Goal: Information Seeking & Learning: Learn about a topic

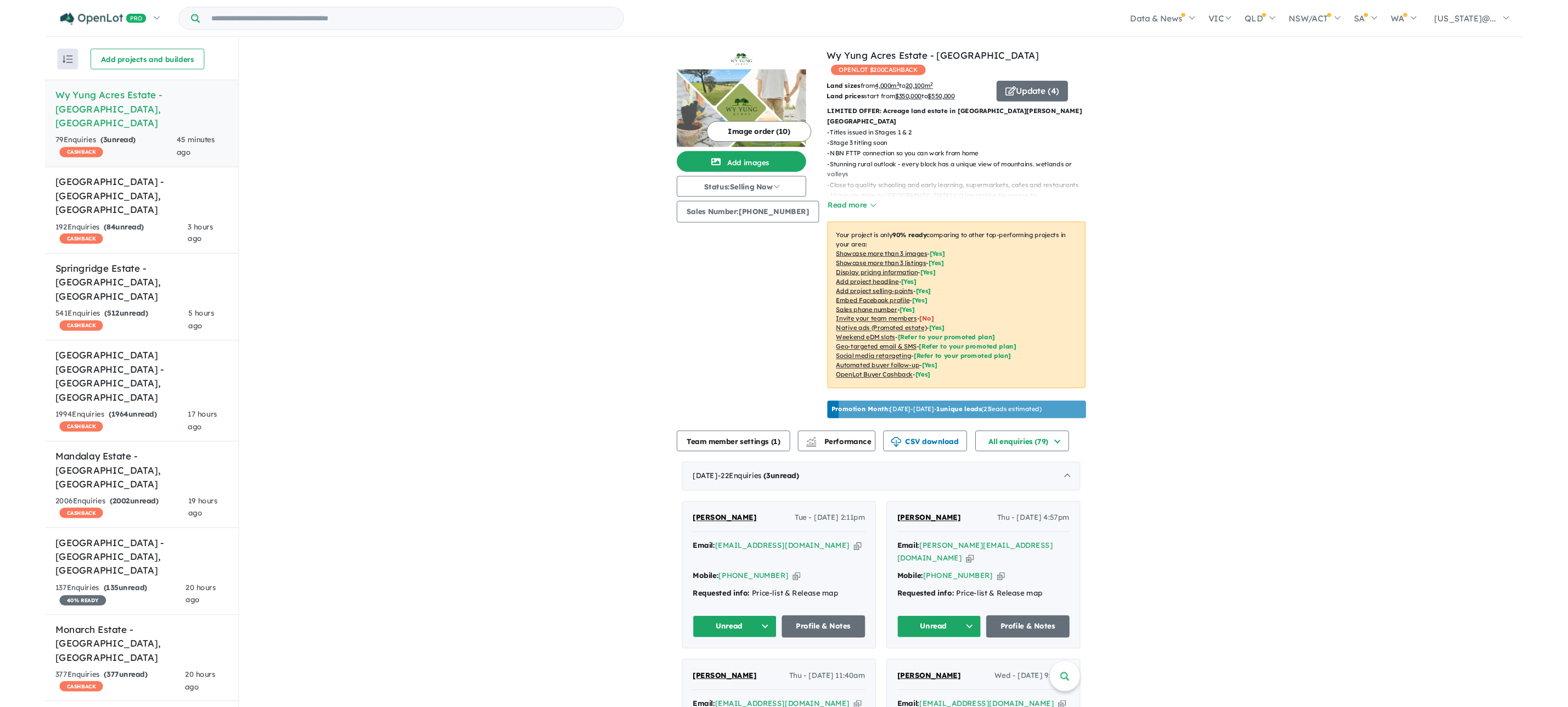
scroll to position [3047, 0]
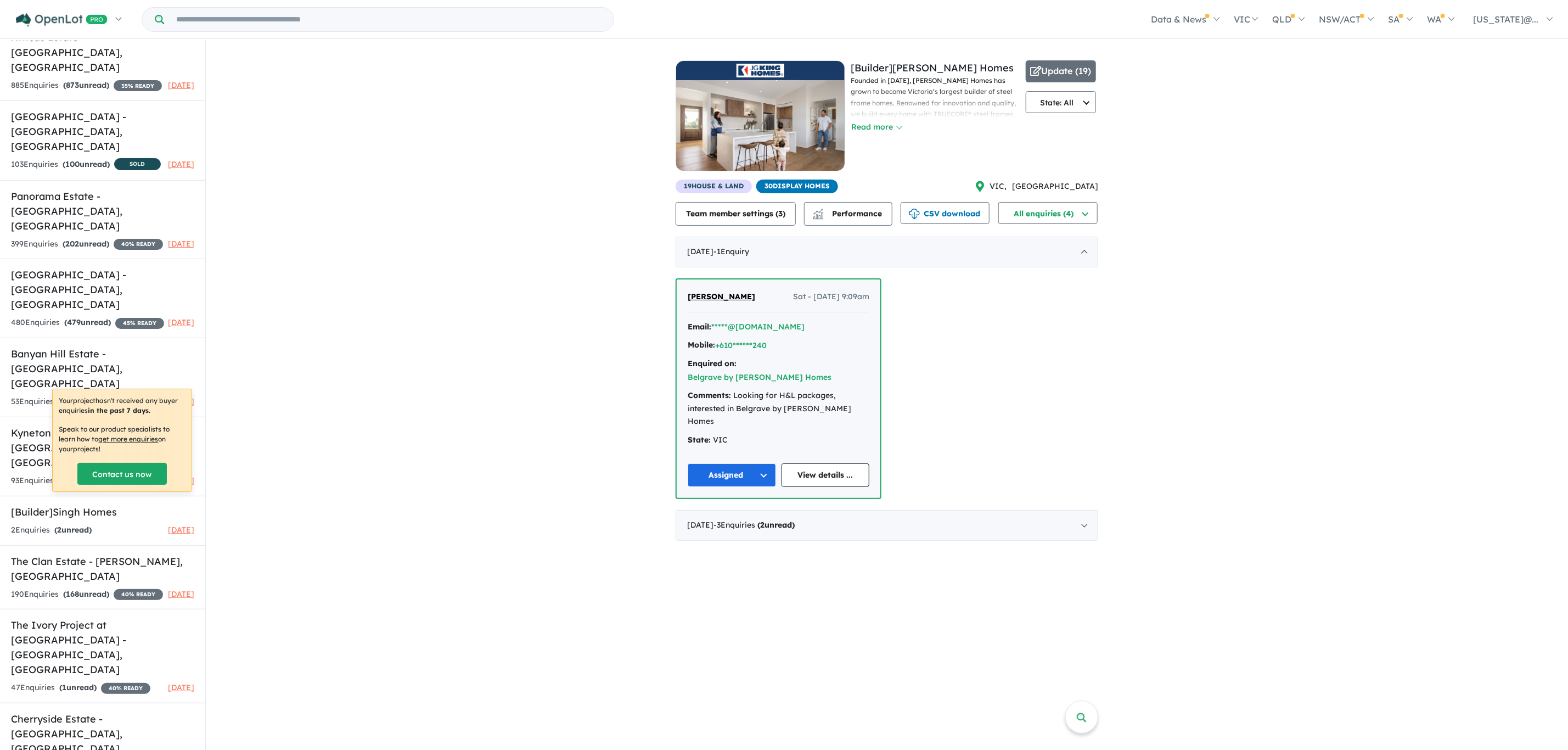
click at [1093, 328] on div "Greg James Sat - 26/07/2025, 9:09am Email: *****@gmail.com Mobile: +610******24…" at bounding box center [887, 389] width 423 height 221
click at [999, 338] on div "Greg James Sat - 26/07/2025, 9:09am Email: *****@gmail.com Mobile: +610******24…" at bounding box center [887, 389] width 423 height 221
click at [1087, 249] on div "July 2025 - 1 Enquir y ( 0 unread)" at bounding box center [887, 252] width 423 height 31
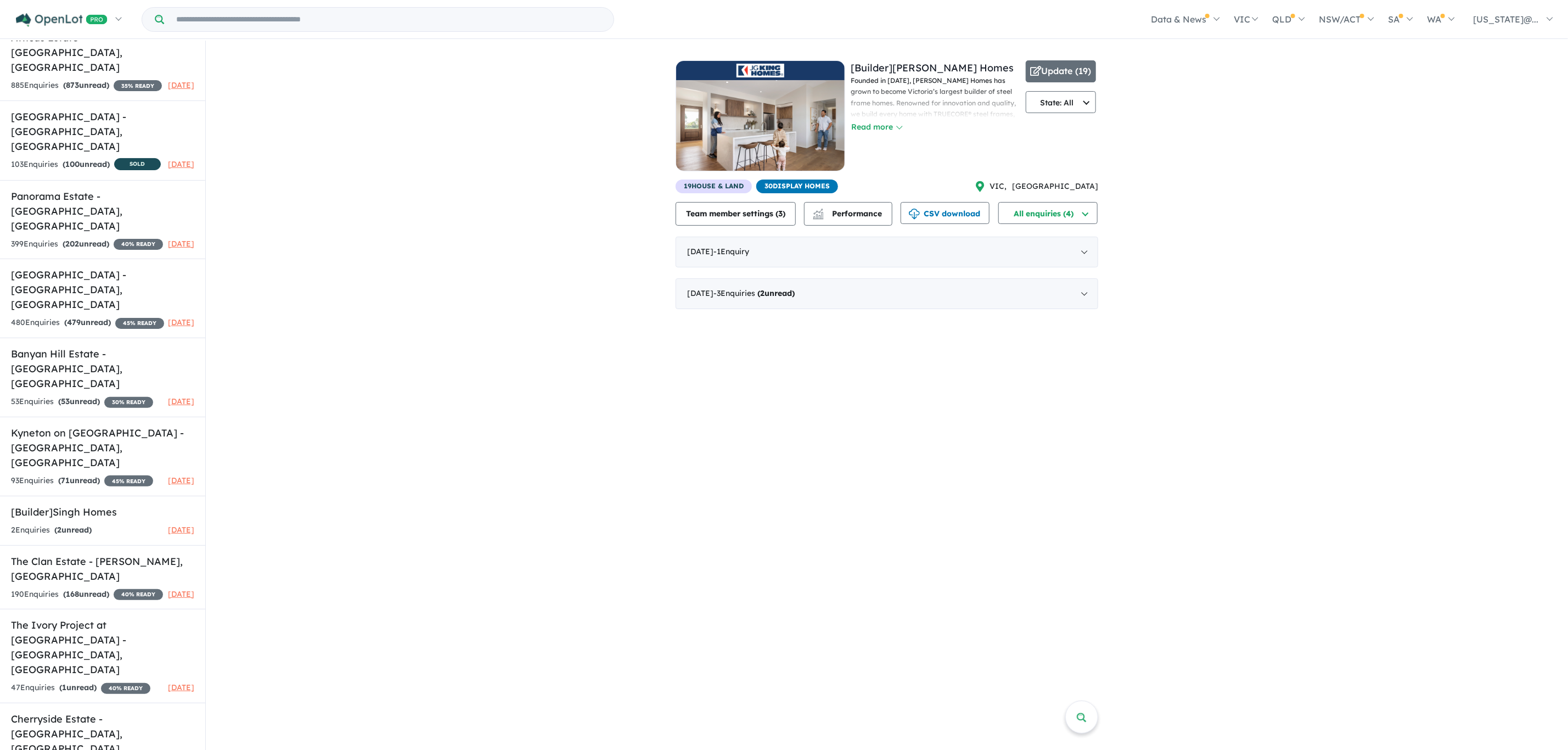
click at [297, 327] on div "View 10 builders in your account 4 Enquir ies ( 2 unread) 2 months ago [Builder…" at bounding box center [887, 396] width 1363 height 710
click at [1332, 256] on div "View 10 builders in your account 4 Enquir ies ( 2 unread) 2 months ago [Builder…" at bounding box center [887, 180] width 1363 height 279
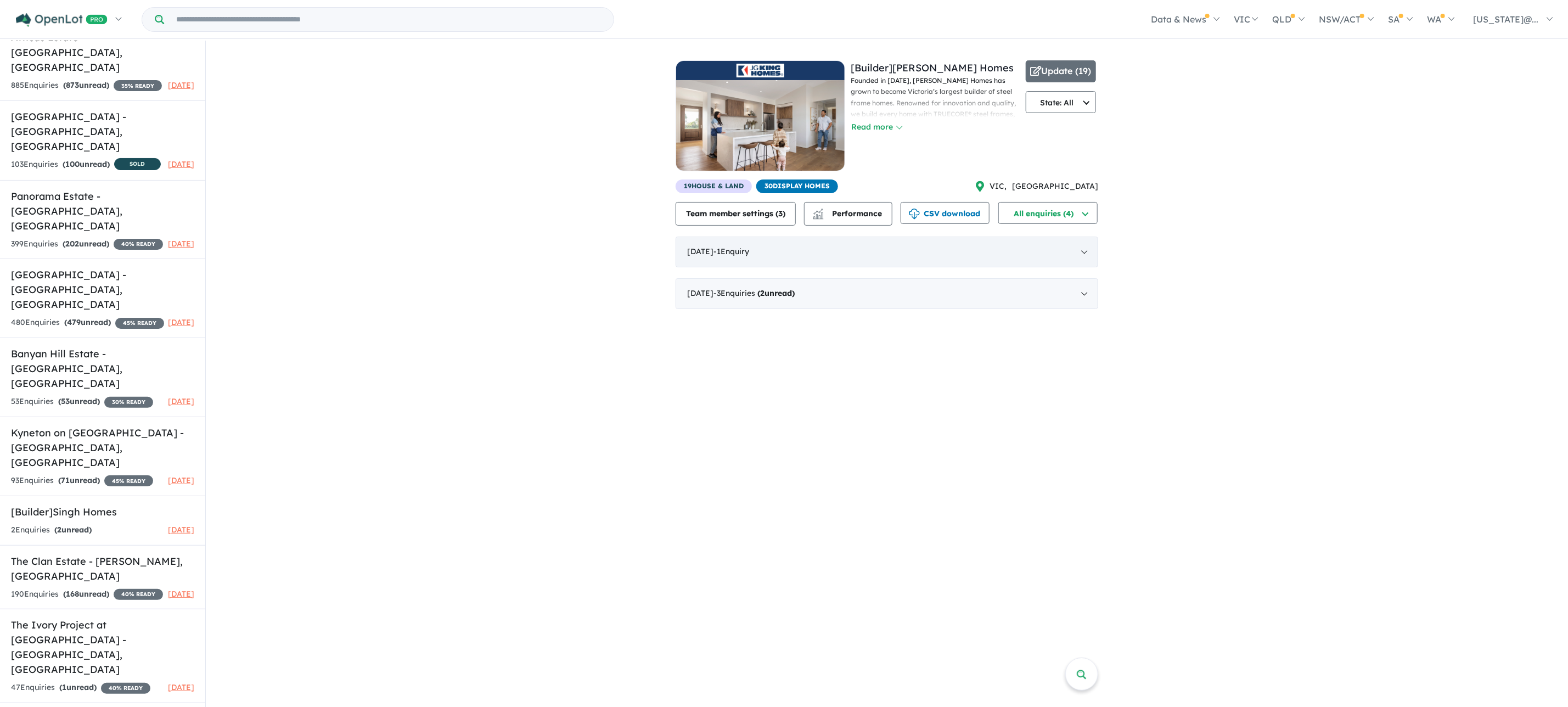
click at [1087, 252] on div "July 2025 - 1 Enquir y ( 0 unread)" at bounding box center [887, 252] width 423 height 31
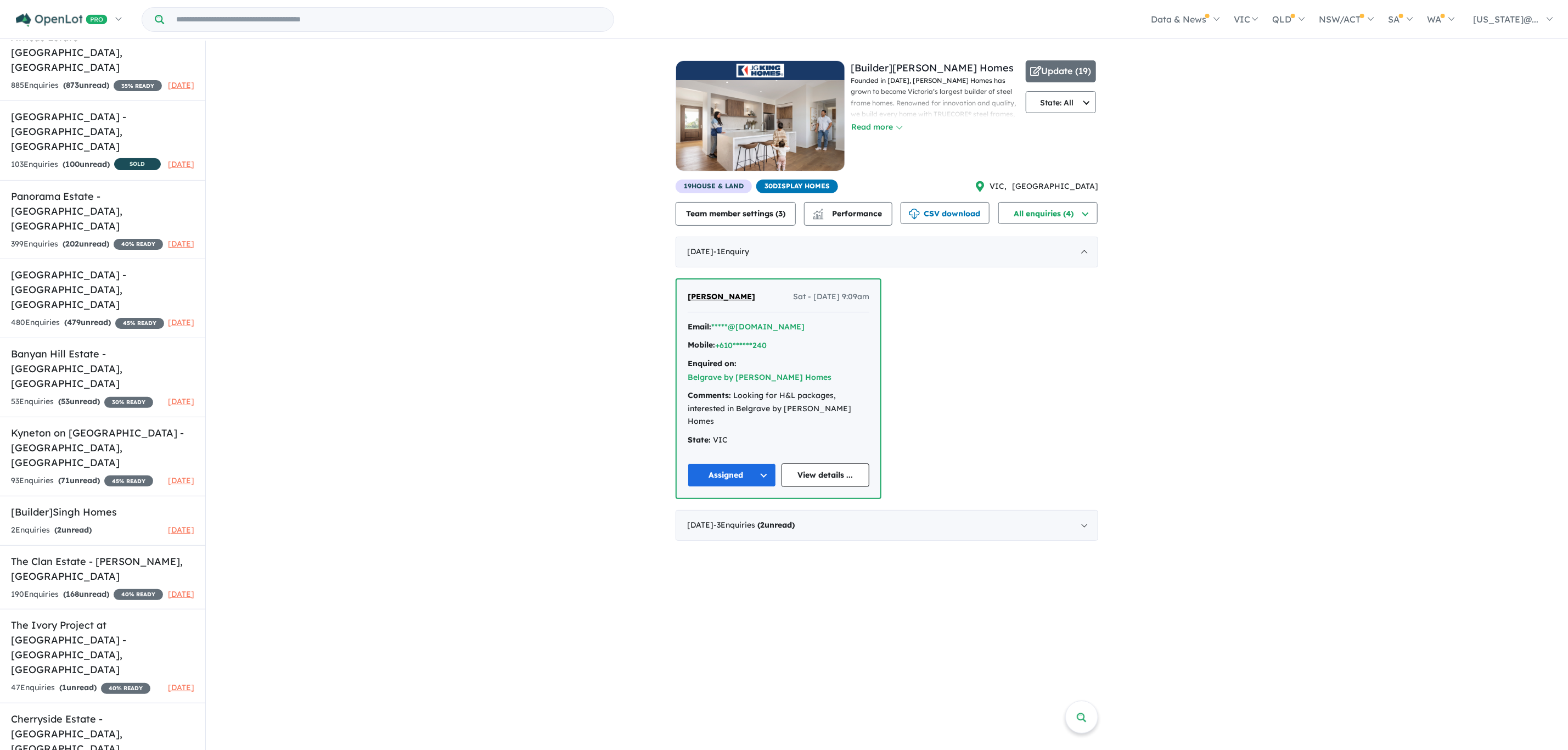
click at [1319, 197] on div "View 10 builders in your account 4 Enquir ies ( 2 unread) 2 months ago [Builder…" at bounding box center [887, 296] width 1363 height 511
click at [1087, 259] on div "July 2025 - 1 Enquir y ( 0 unread)" at bounding box center [887, 252] width 423 height 31
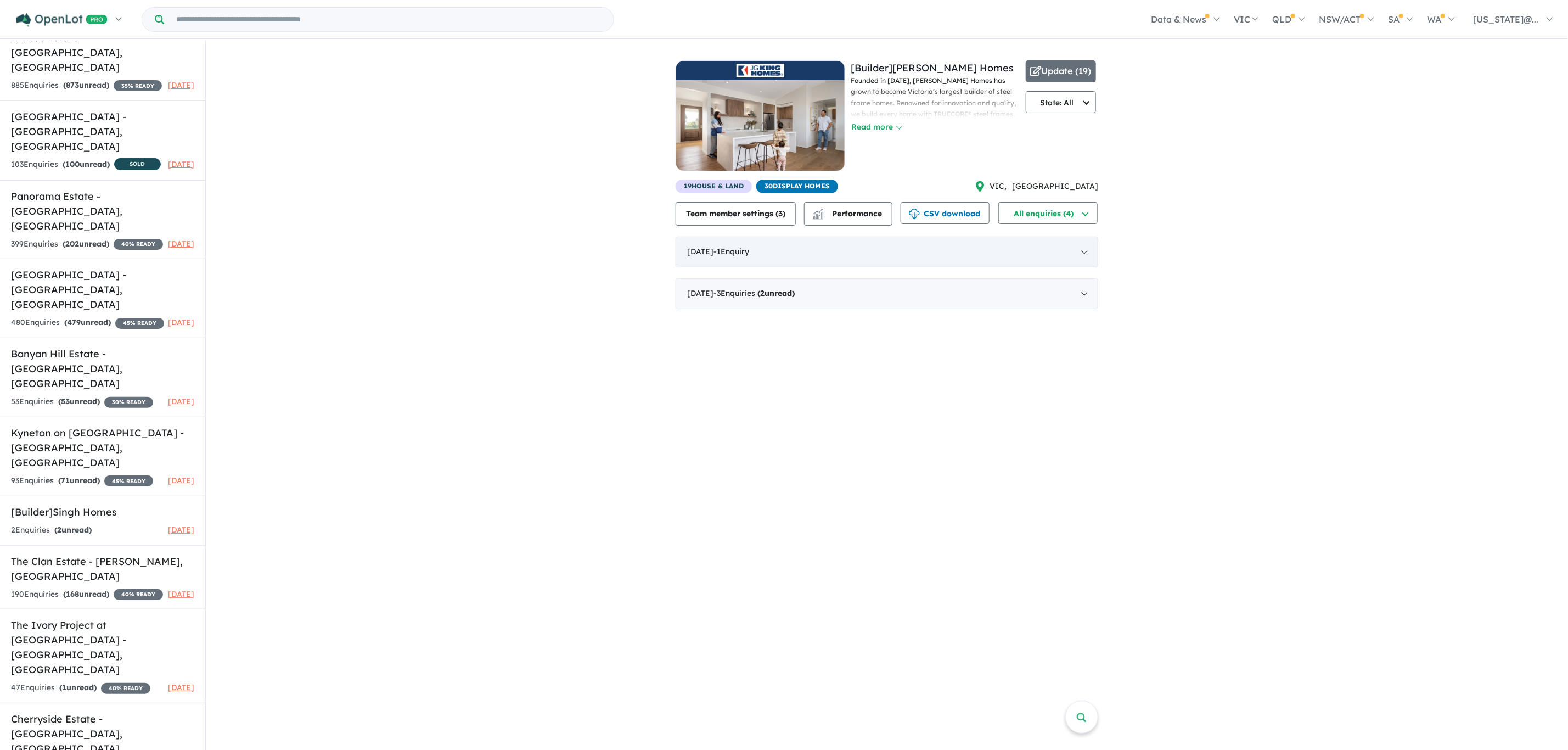
click at [1083, 260] on div "July 2025 - 1 Enquir y ( 0 unread)" at bounding box center [887, 252] width 423 height 31
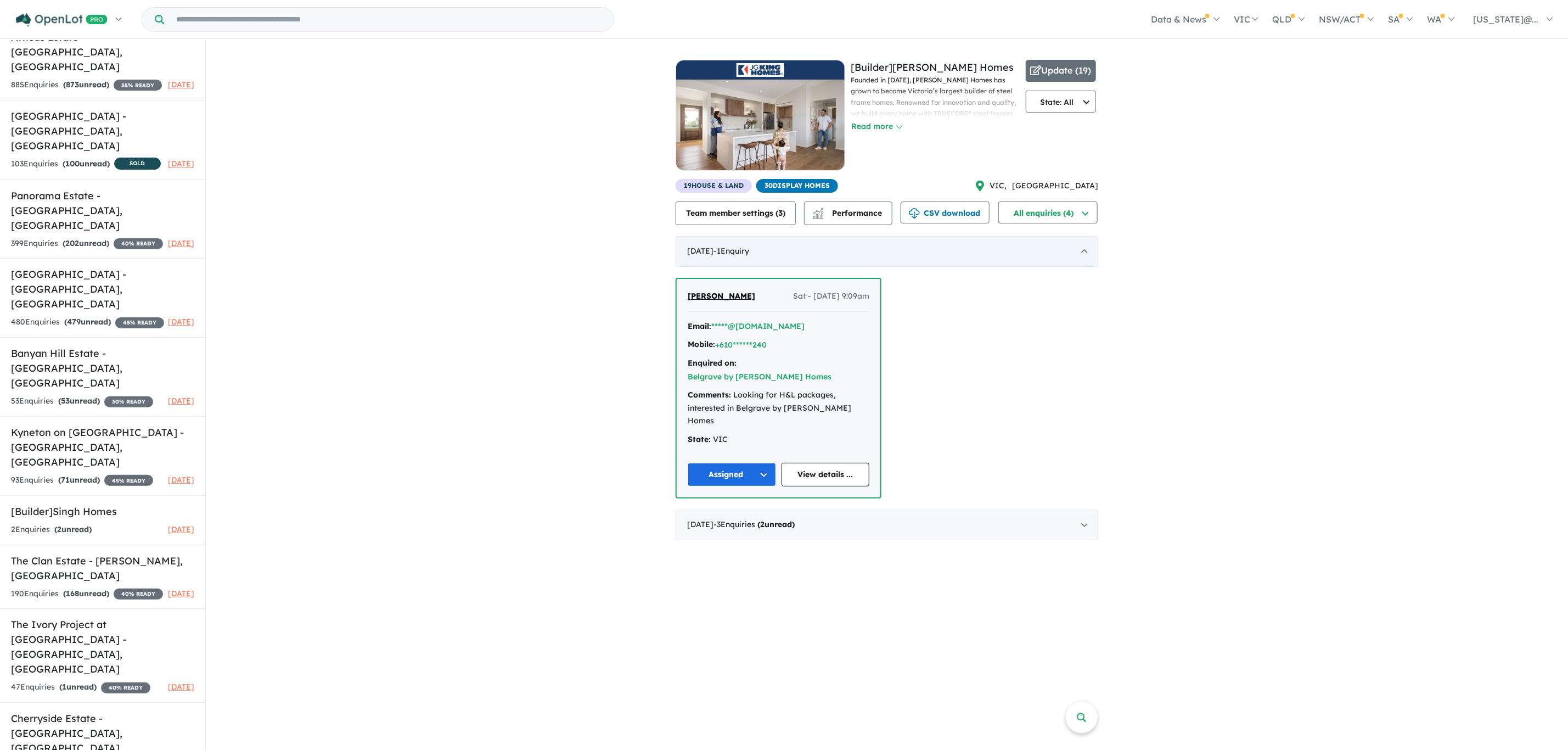
click at [1083, 260] on div "July 2025 - 1 Enquir y ( 0 unread)" at bounding box center [887, 251] width 423 height 31
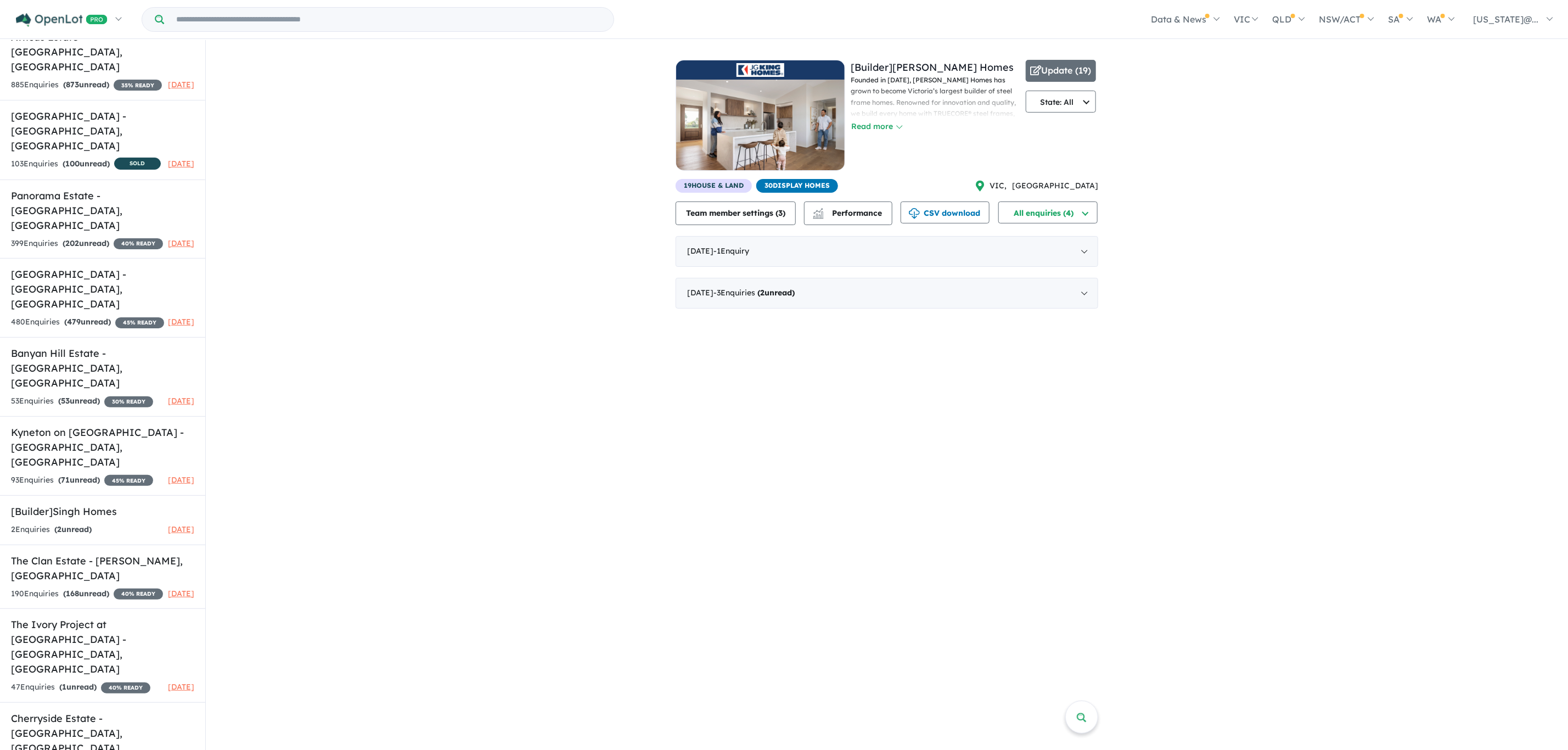
click at [597, 239] on div "View 10 builders in your account 4 Enquir ies ( 2 unread) 2 months ago [Builder…" at bounding box center [887, 179] width 1363 height 279
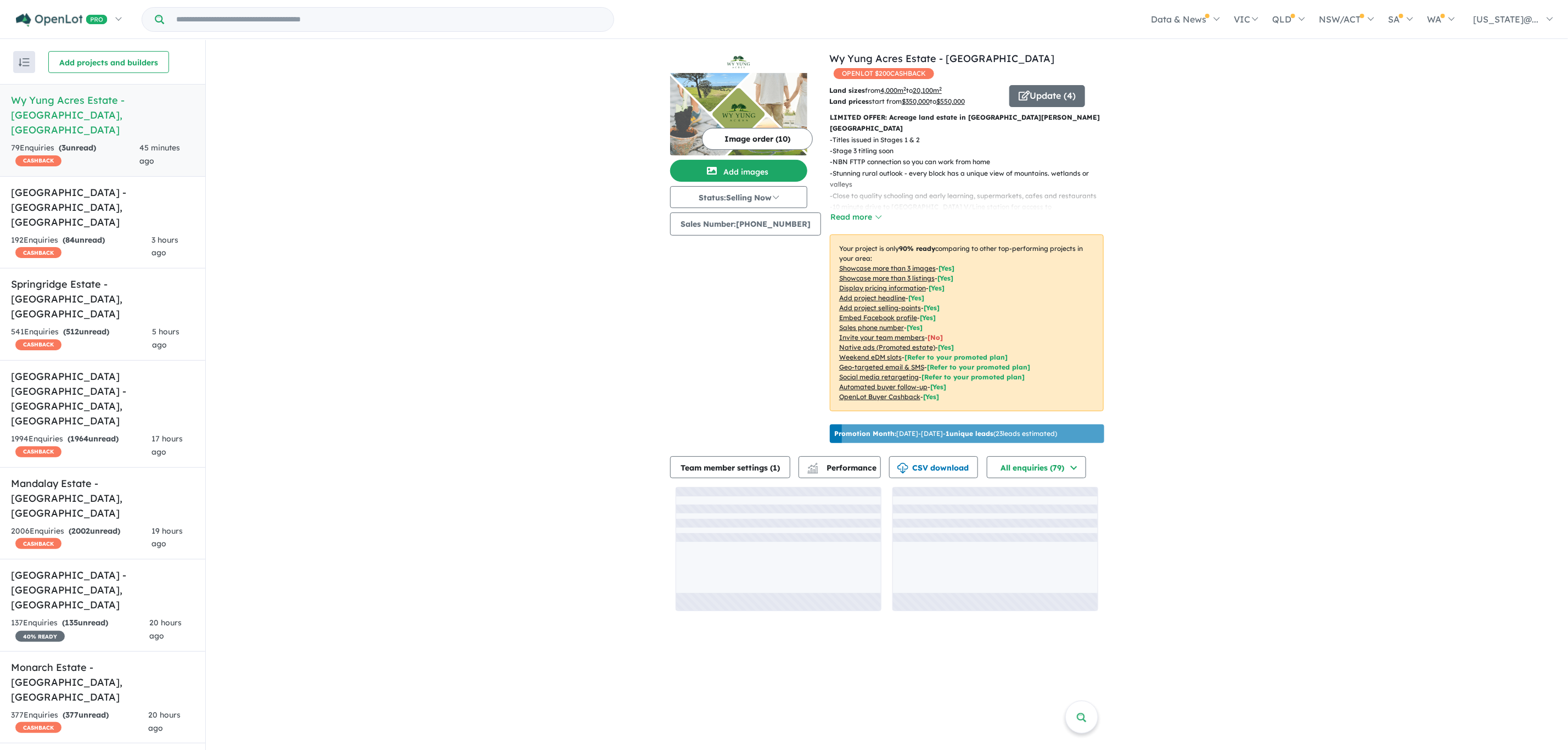
scroll to position [557, 0]
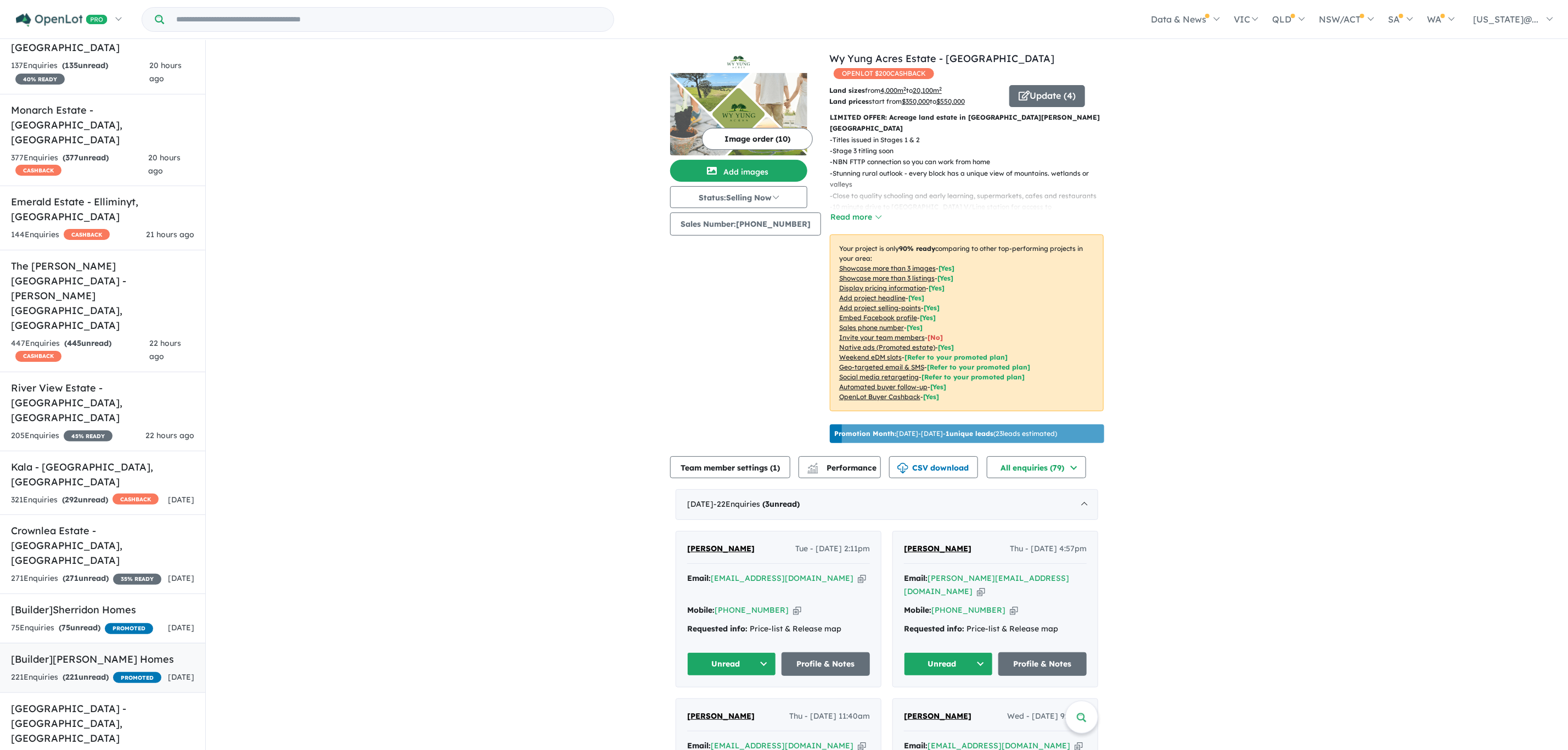
click at [105, 652] on h5 "[Builder] [PERSON_NAME] Homes" at bounding box center [103, 659] width 183 height 15
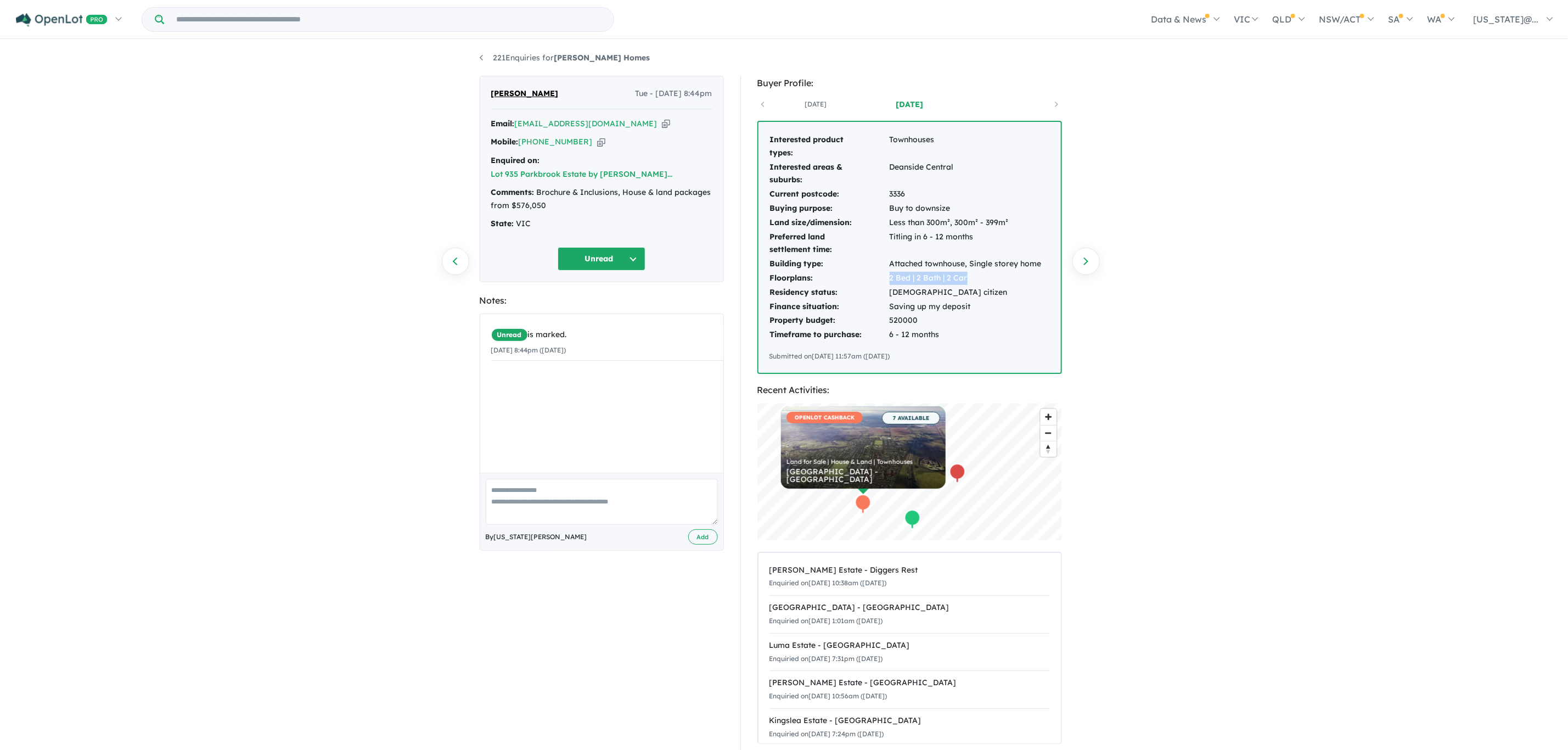
drag, startPoint x: 969, startPoint y: 280, endPoint x: 912, endPoint y: 280, distance: 57.0
click at [880, 280] on tr "Floorplans: 2 Bed | 2 Bath | 2 Car" at bounding box center [906, 278] width 273 height 14
click at [952, 259] on td "Attached townhouse, Single storey home" at bounding box center [965, 264] width 153 height 14
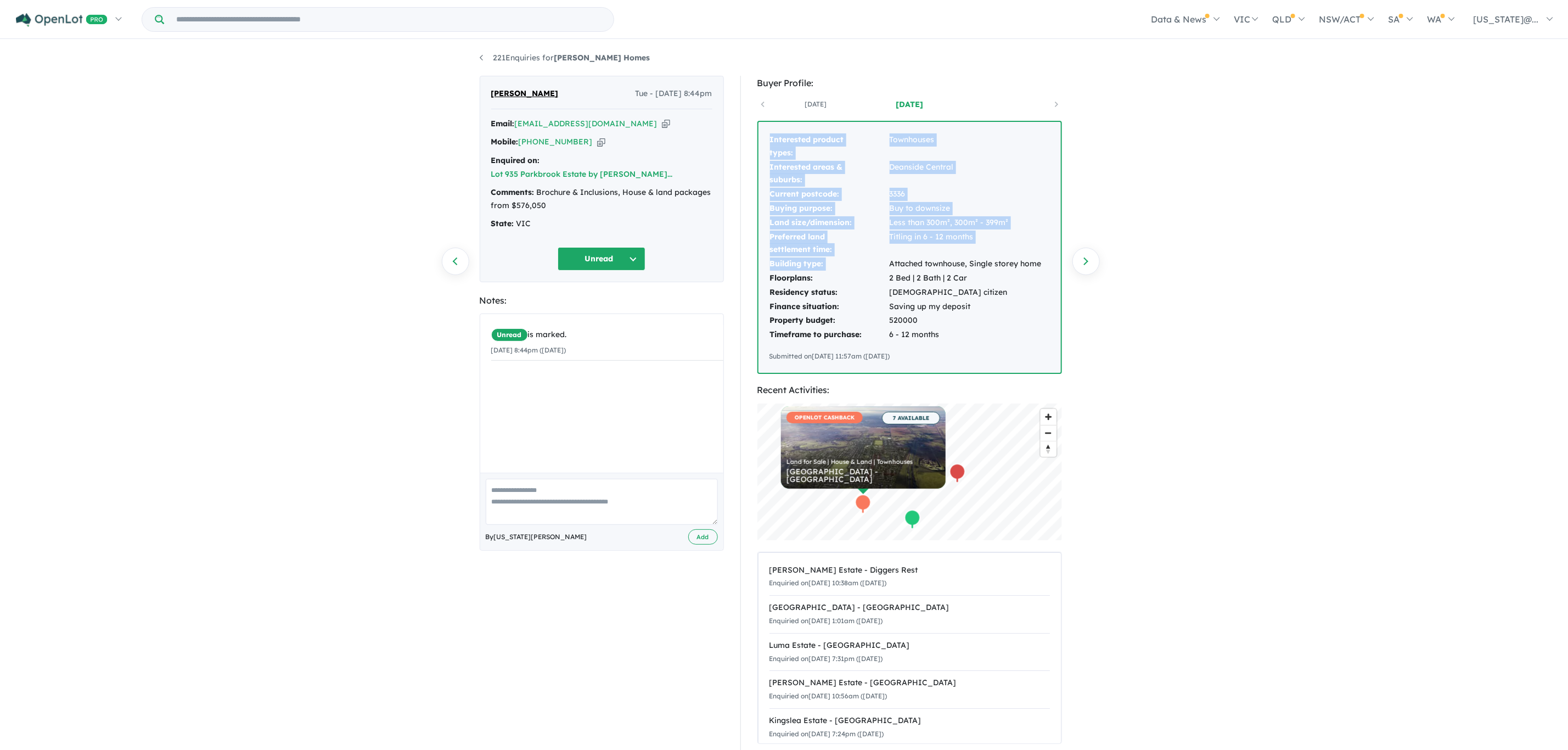
drag, startPoint x: 890, startPoint y: 262, endPoint x: 1052, endPoint y: 264, distance: 162.0
click at [1052, 264] on div "Interested product types: Townhouses Interested areas & suburbs: [GEOGRAPHIC_DA…" at bounding box center [910, 247] width 303 height 251
click at [1119, 201] on div "221 Enquiries for [PERSON_NAME] Homes Previous enquiry Next enquiry [PERSON_NAM…" at bounding box center [784, 396] width 1568 height 710
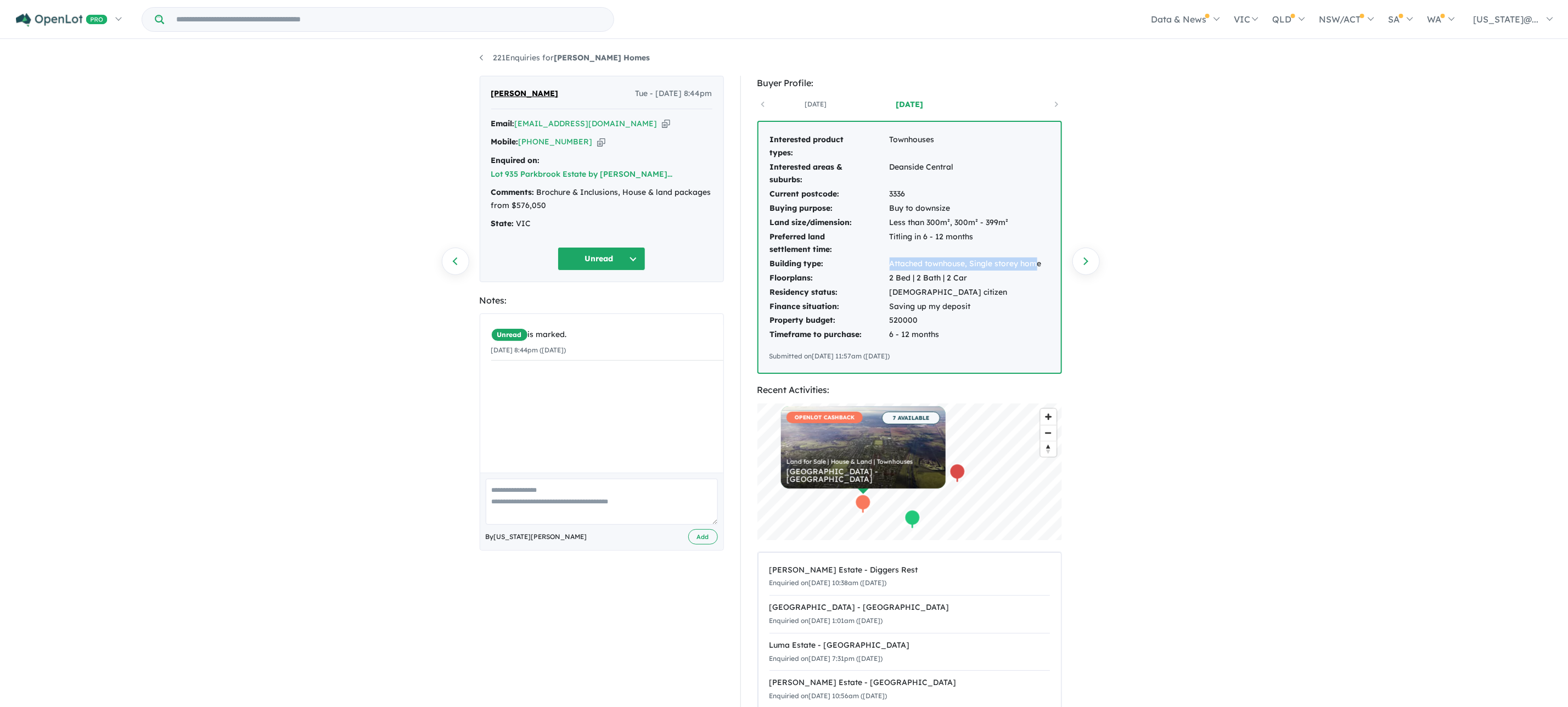
drag, startPoint x: 888, startPoint y: 260, endPoint x: 1039, endPoint y: 264, distance: 151.1
click at [1039, 264] on td "Attached townhouse, Single storey home" at bounding box center [965, 264] width 153 height 14
drag, startPoint x: 975, startPoint y: 307, endPoint x: 899, endPoint y: 300, distance: 76.3
click at [899, 300] on td "Saving up my deposit" at bounding box center [965, 306] width 153 height 14
click at [1088, 309] on div "Buyer Profile: [DATE] [DATE] Interested product types: Townhouses Interested ar…" at bounding box center [915, 418] width 348 height 685
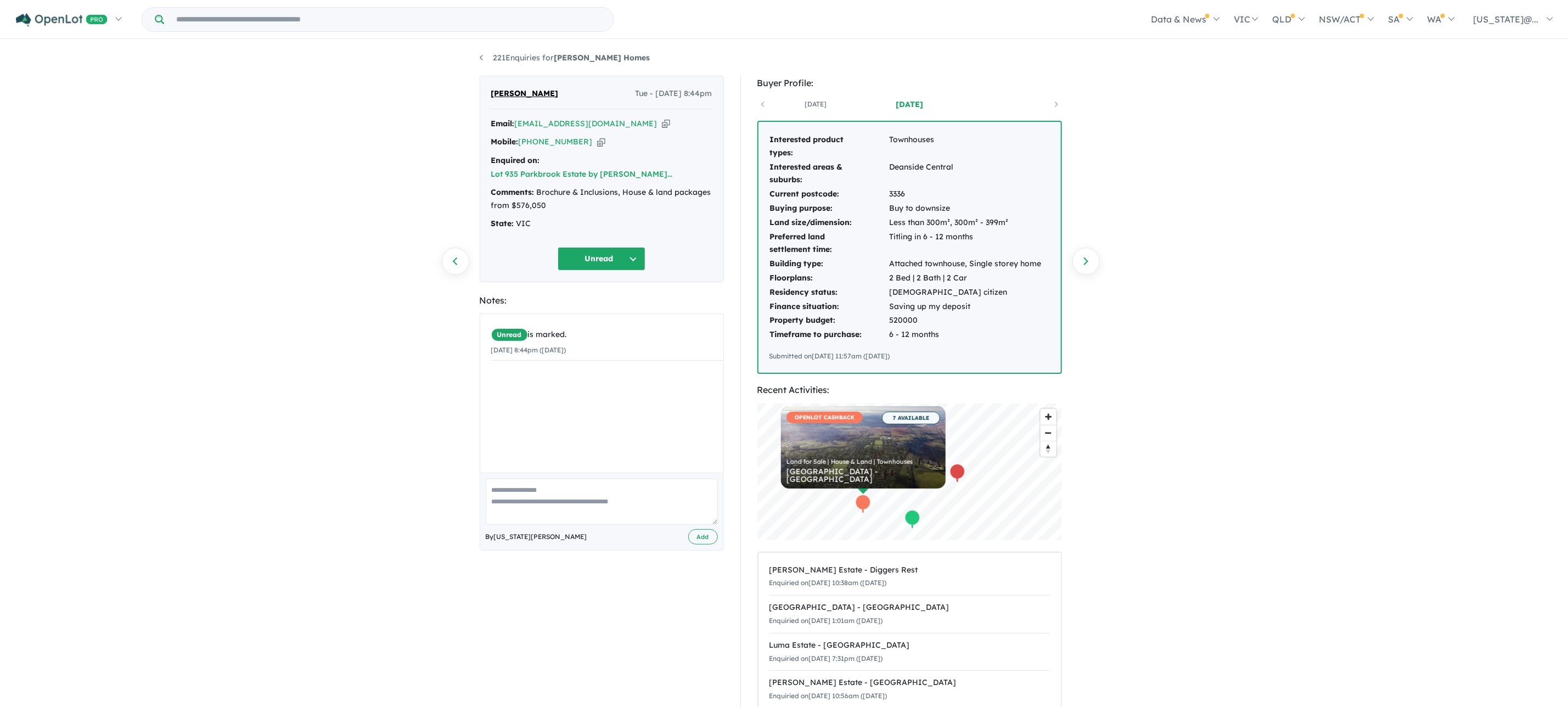
click at [892, 319] on td "520000" at bounding box center [965, 320] width 153 height 14
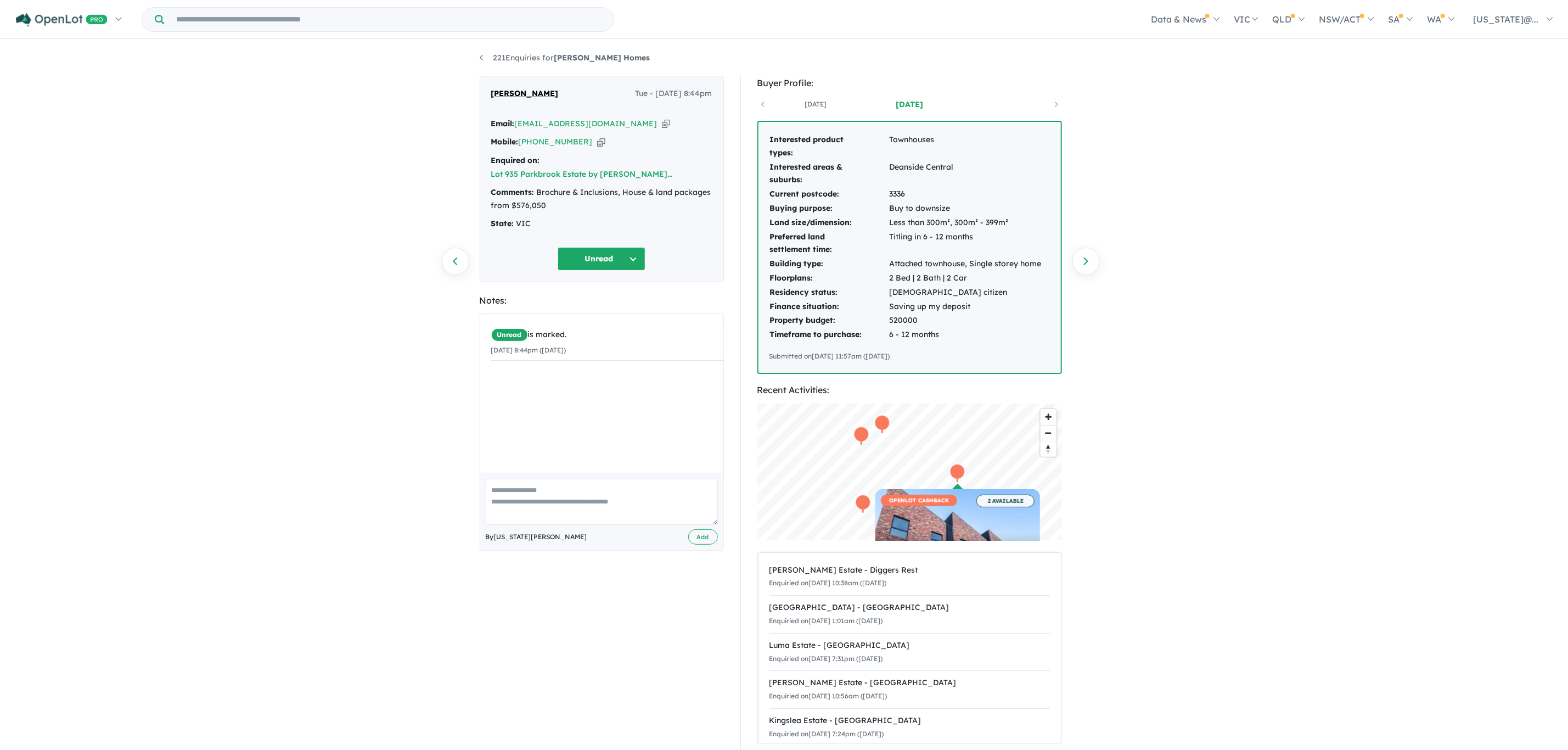
click at [384, 157] on div "221 Enquiries for [PERSON_NAME] Homes Previous enquiry Next enquiry [PERSON_NAM…" at bounding box center [784, 396] width 1568 height 710
click at [1138, 160] on div "221 Enquiries for [PERSON_NAME] Homes Previous enquiry Next enquiry [PERSON_NAM…" at bounding box center [784, 396] width 1568 height 710
click at [75, 73] on link "My Dashboard (57)" at bounding box center [72, 77] width 112 height 25
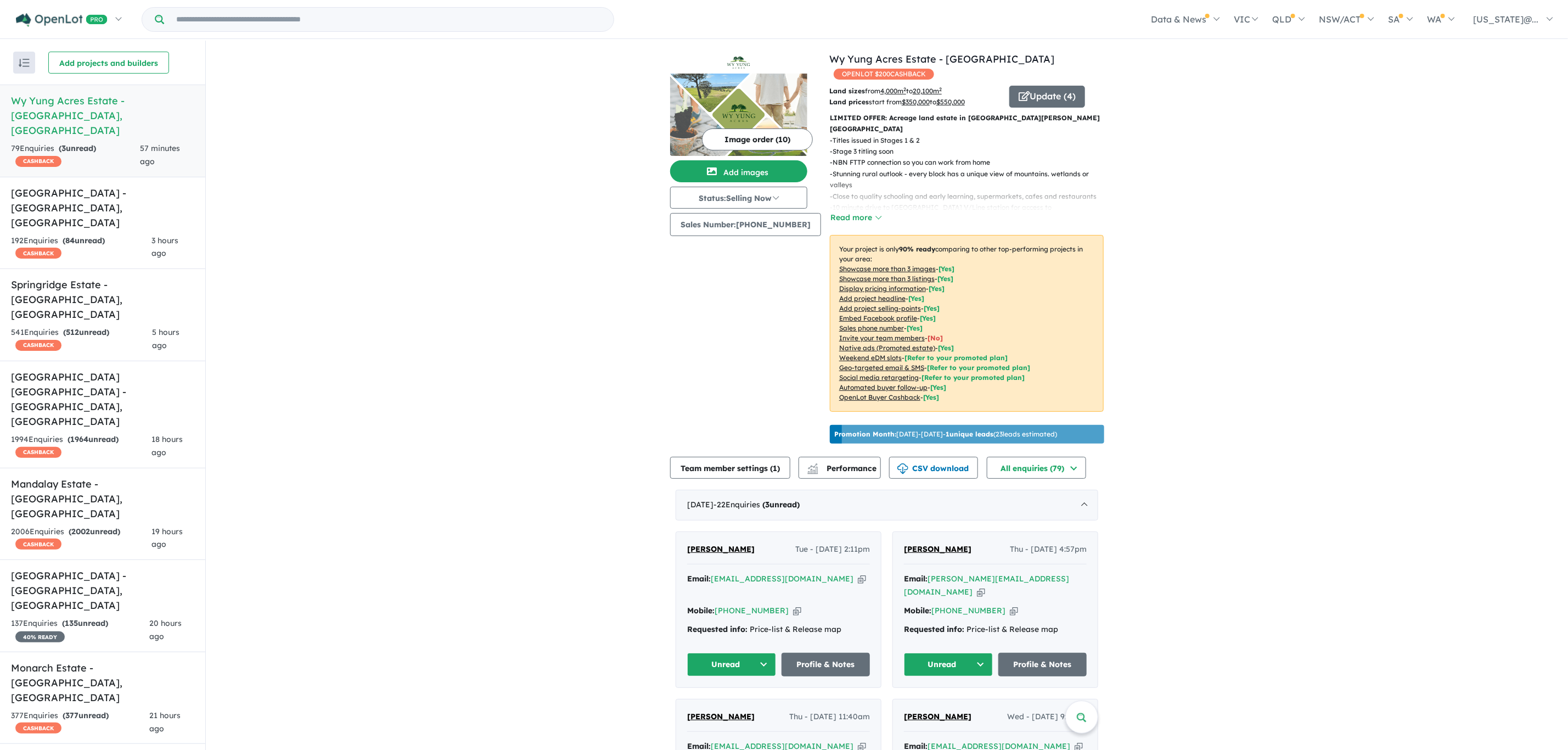
click at [308, 22] on input "Try estate name, suburb, builder or developer" at bounding box center [389, 19] width 445 height 24
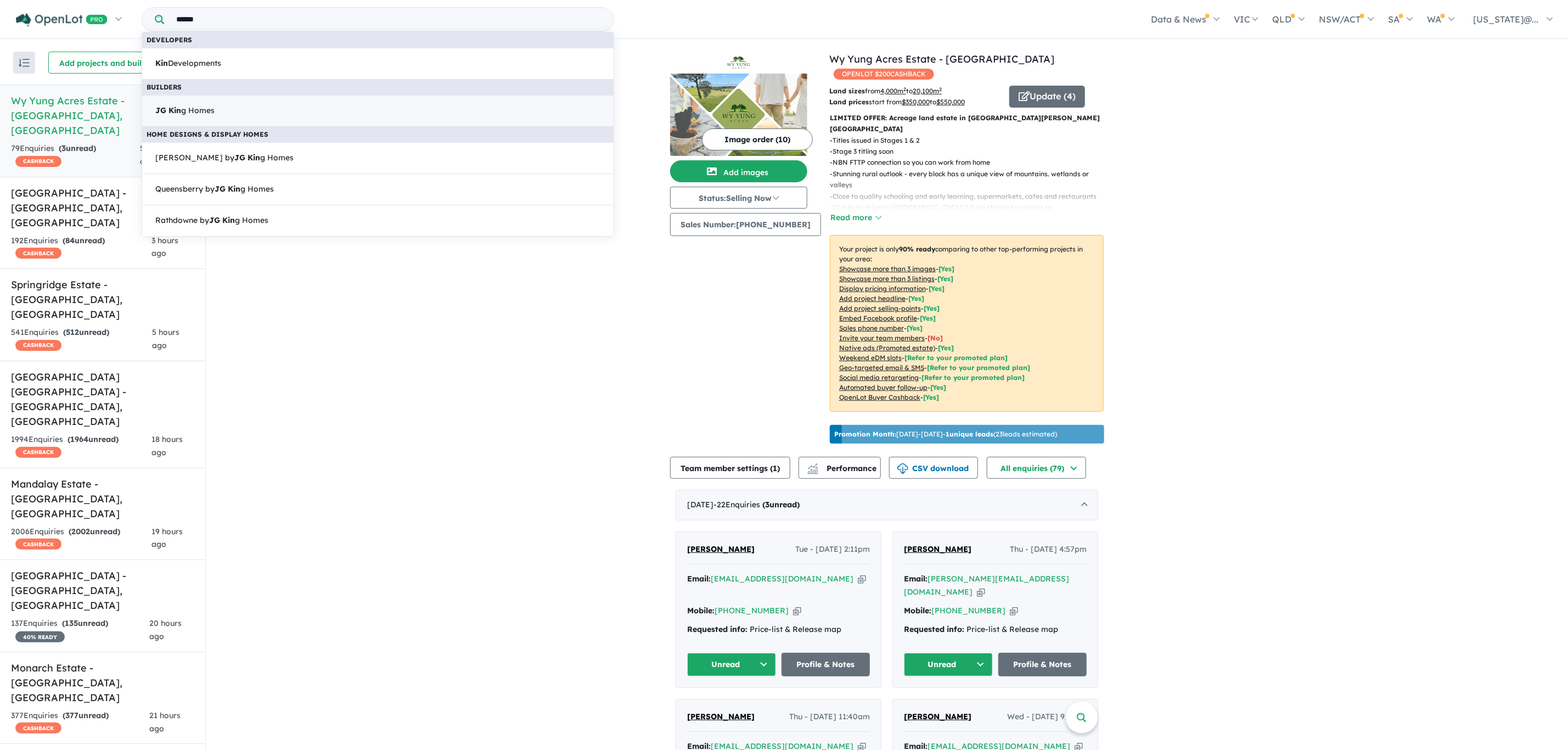
type input "******"
click at [313, 107] on link "JG Kin g Homes" at bounding box center [378, 110] width 473 height 32
